Goal: Check status: Check status

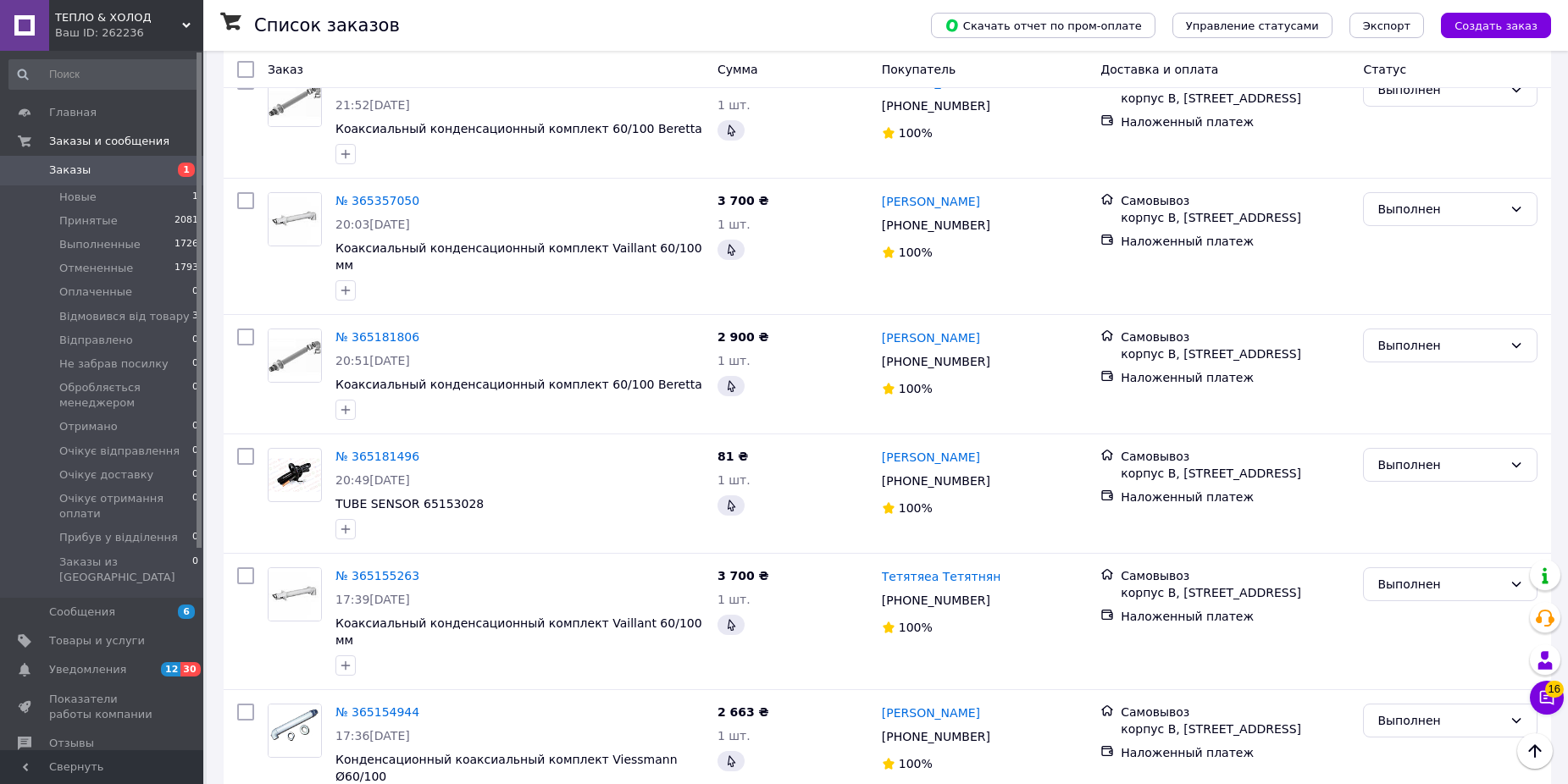
scroll to position [1185, 0]
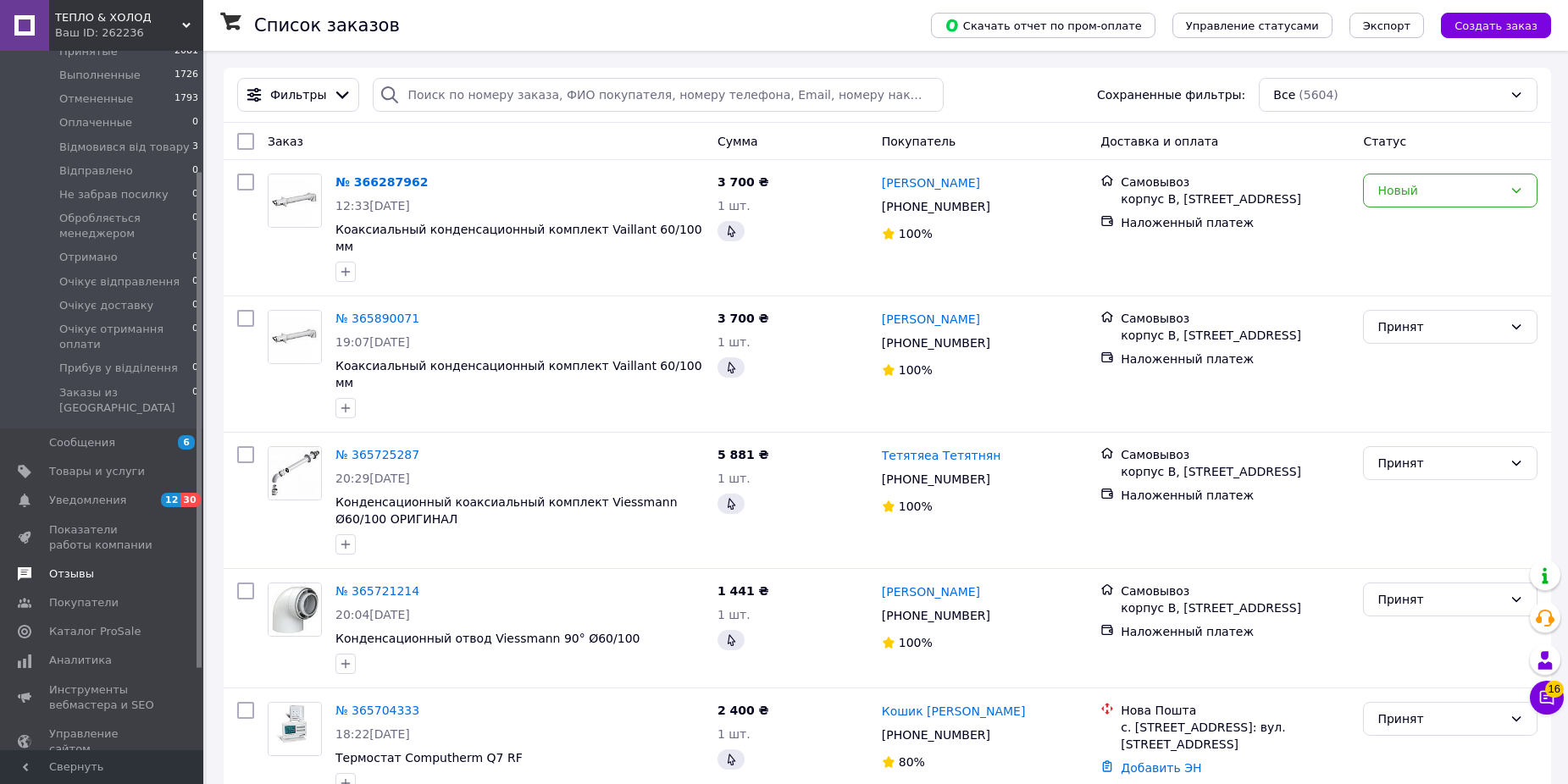
scroll to position [254, 0]
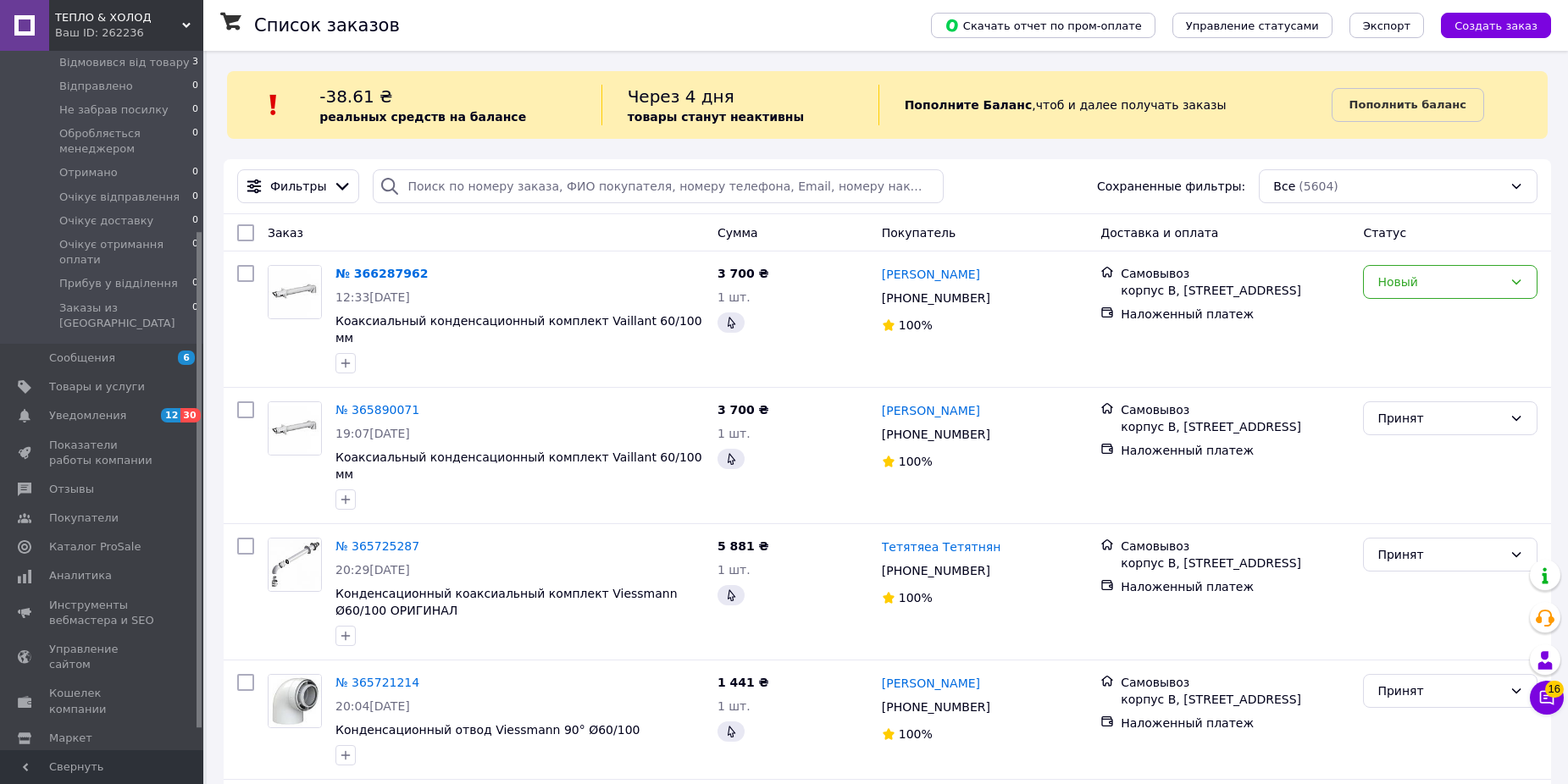
click at [110, 0] on div "ТЕПЛО & ХОЛОД Ваш ID: 262236" at bounding box center [126, 25] width 154 height 51
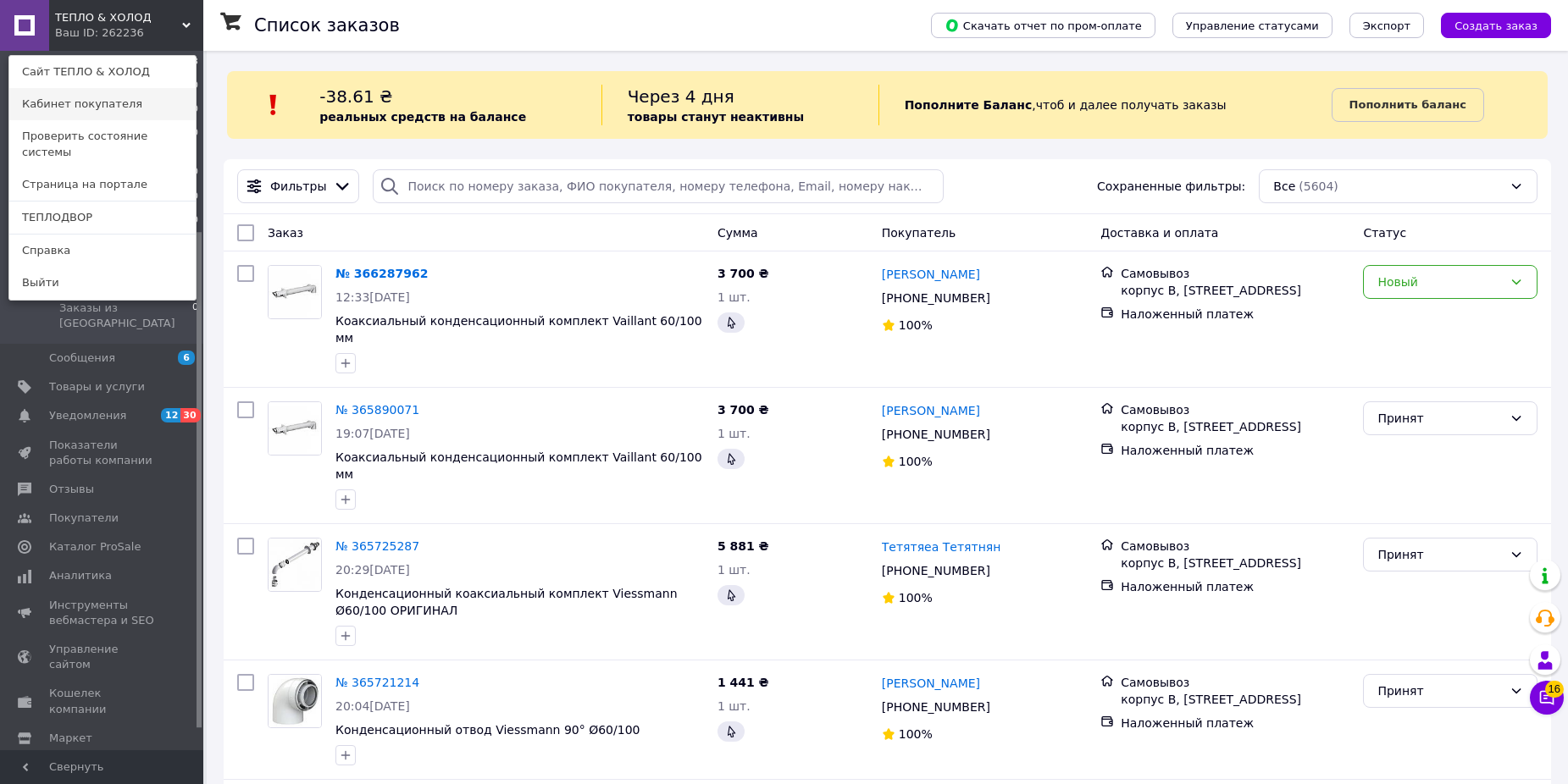
click at [97, 105] on link "Кабинет покупателя" at bounding box center [102, 103] width 186 height 32
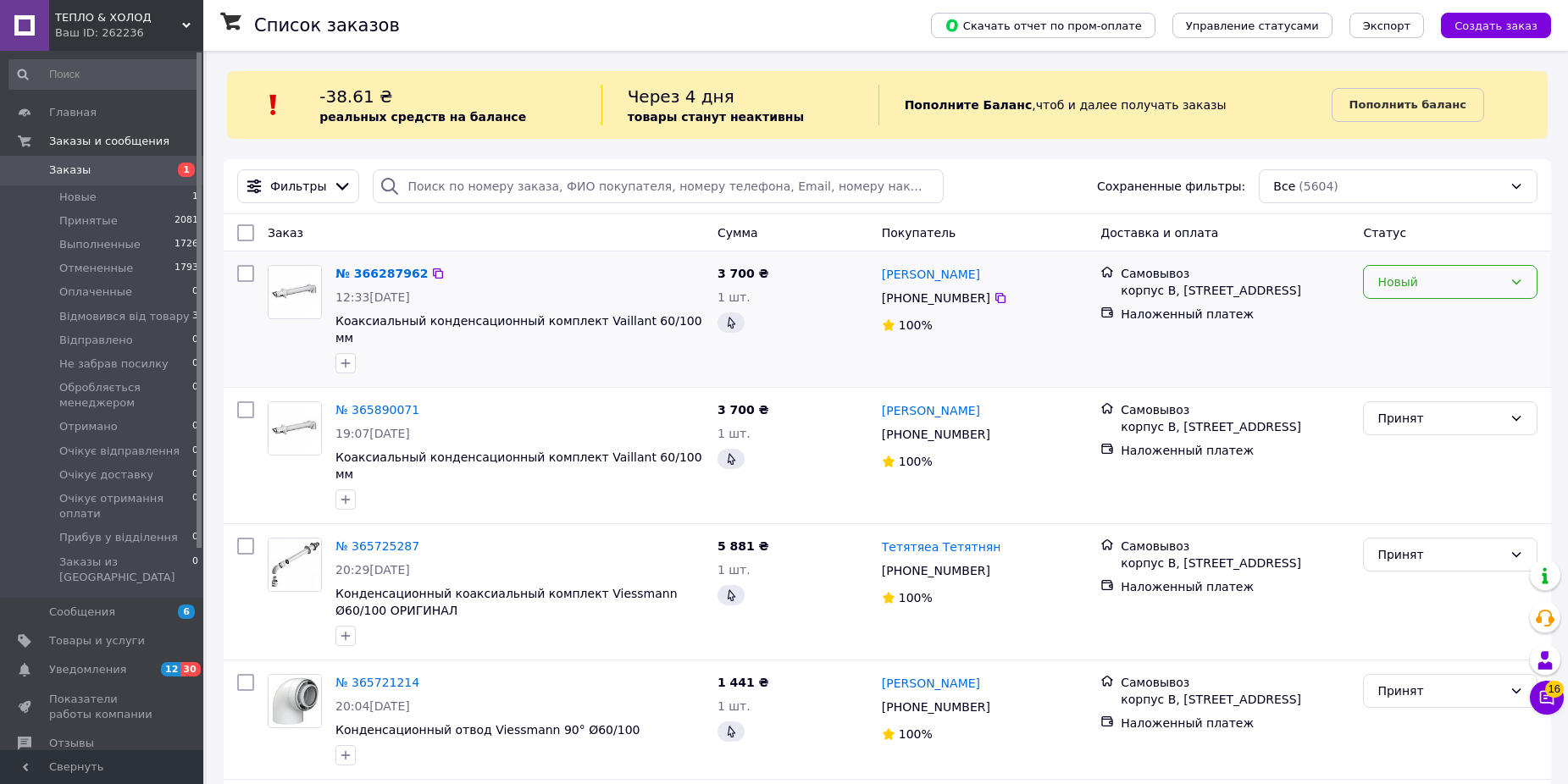
click at [1411, 275] on div "Новый" at bounding box center [1440, 281] width 126 height 18
click at [1418, 324] on li "Принят" at bounding box center [1449, 318] width 173 height 30
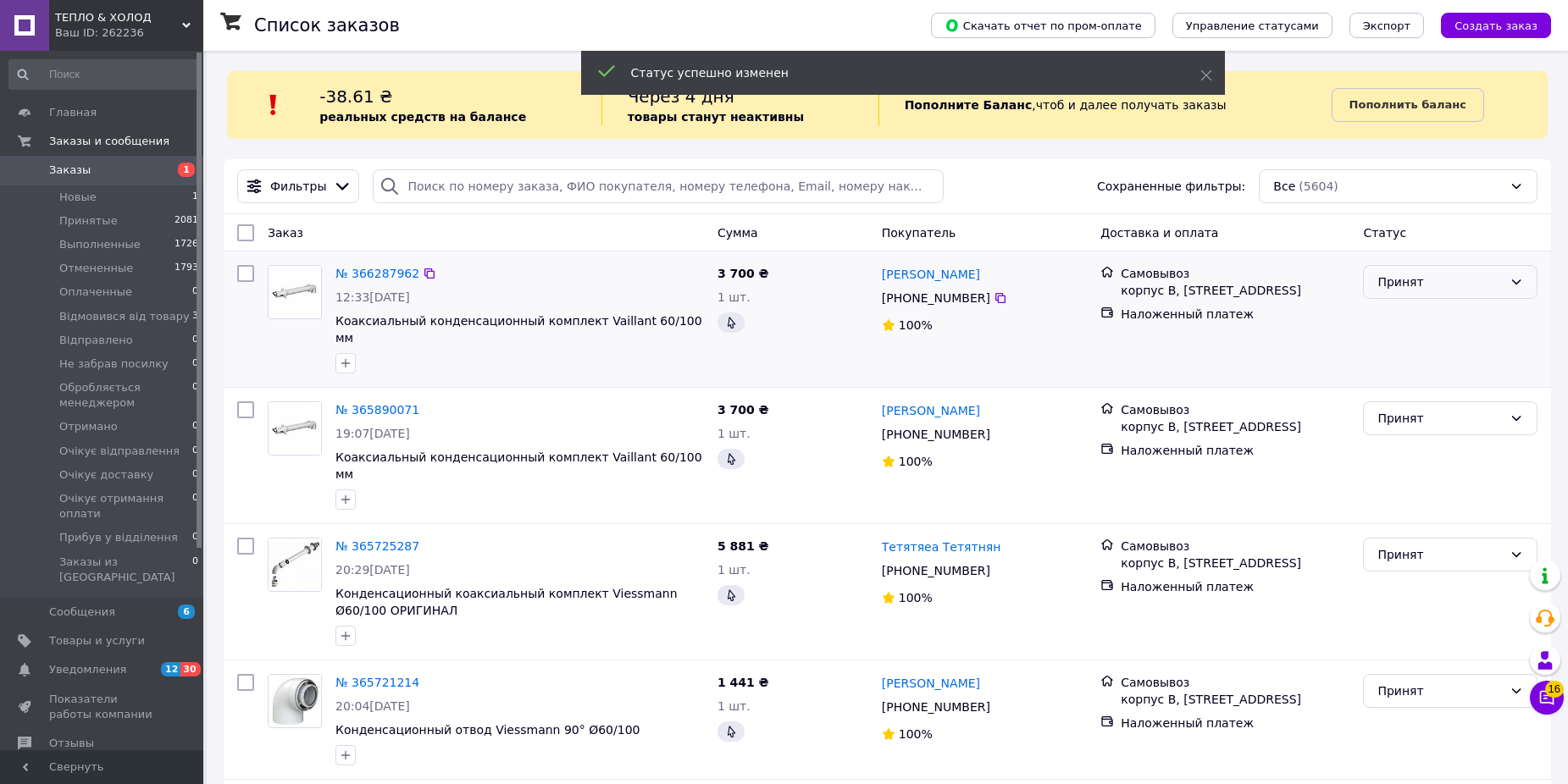
click at [1428, 271] on div "Принят" at bounding box center [1449, 281] width 174 height 34
click at [1418, 313] on li "Выполнен" at bounding box center [1449, 318] width 173 height 30
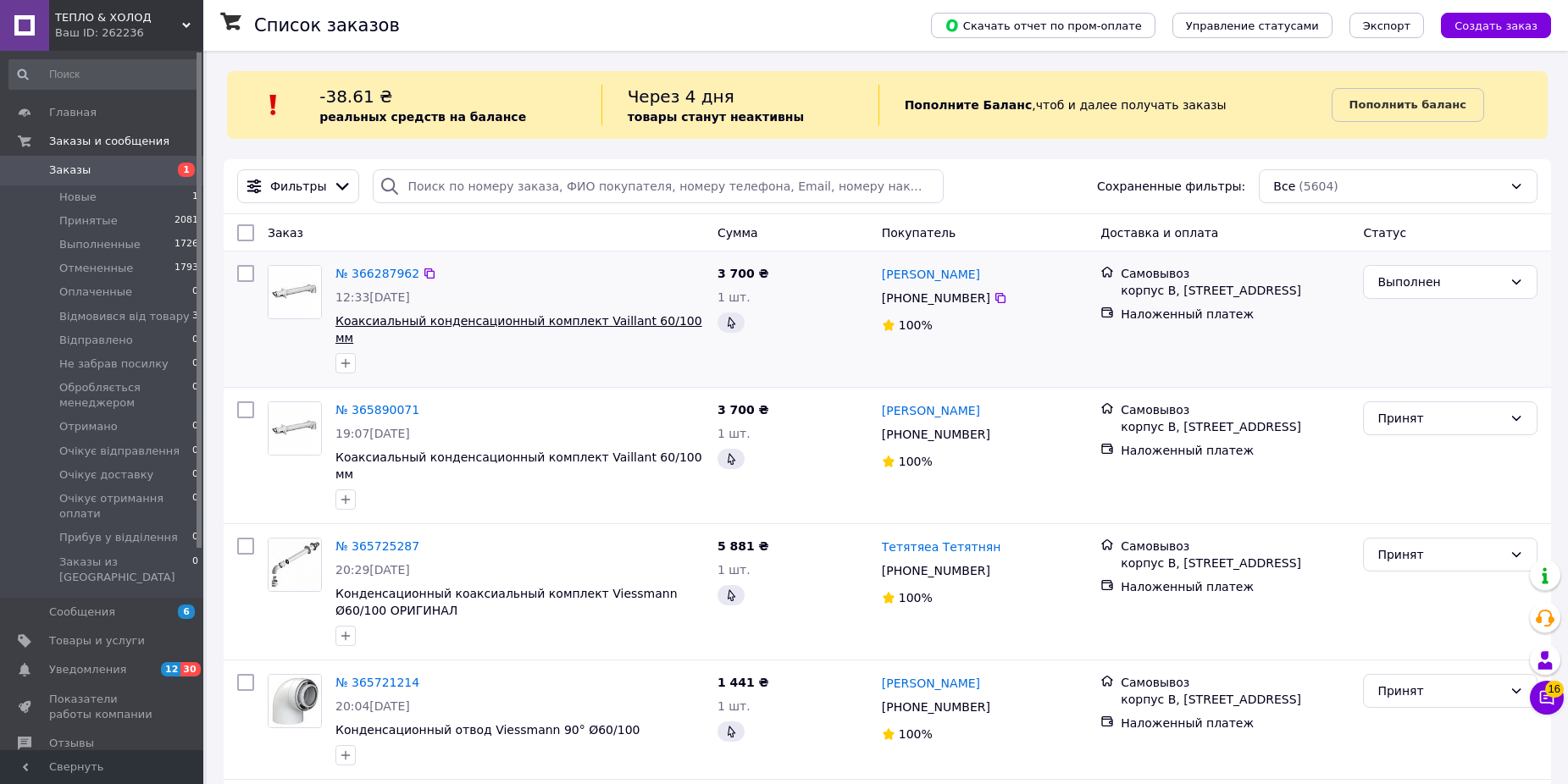
scroll to position [85, 0]
